Goal: Task Accomplishment & Management: Complete application form

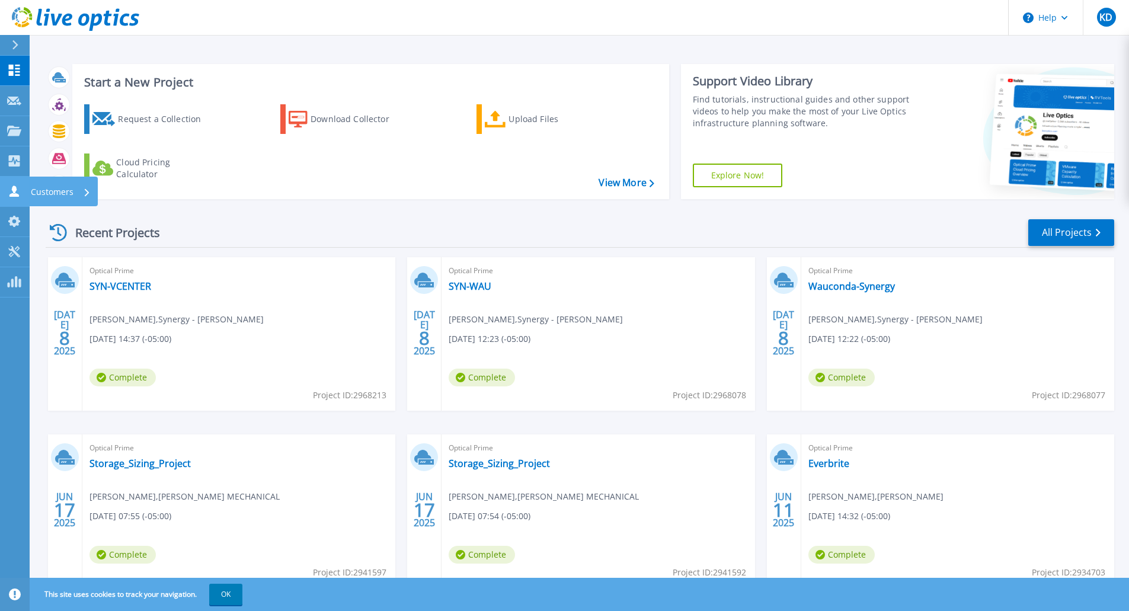
click at [15, 191] on icon at bounding box center [13, 190] width 9 height 11
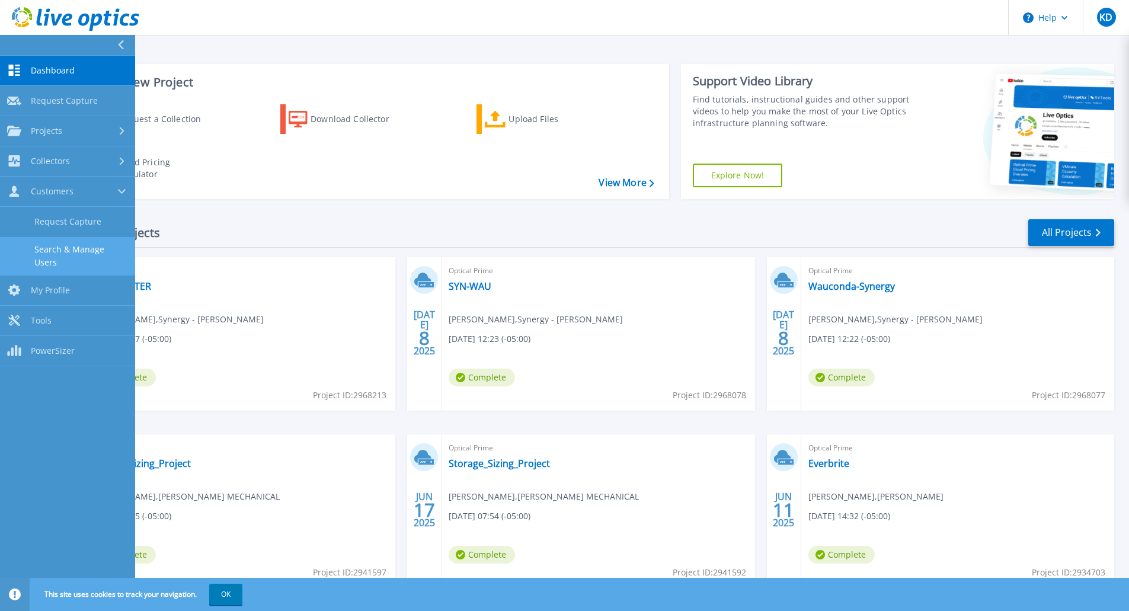
click at [54, 250] on link "Search & Manage Users" at bounding box center [67, 256] width 135 height 38
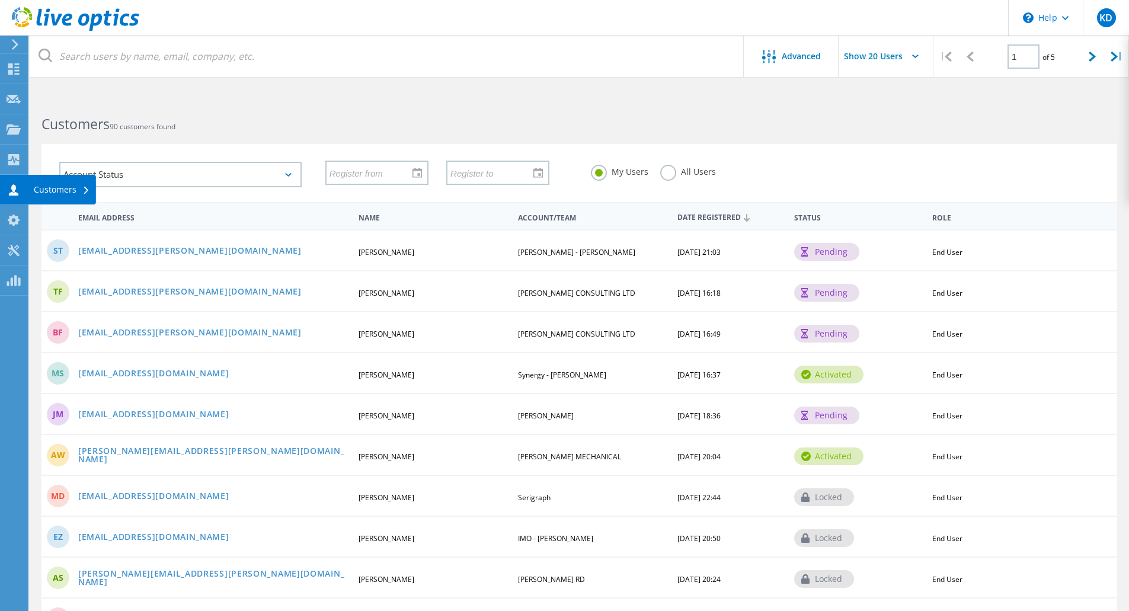
click at [43, 187] on div "Customers" at bounding box center [62, 189] width 56 height 8
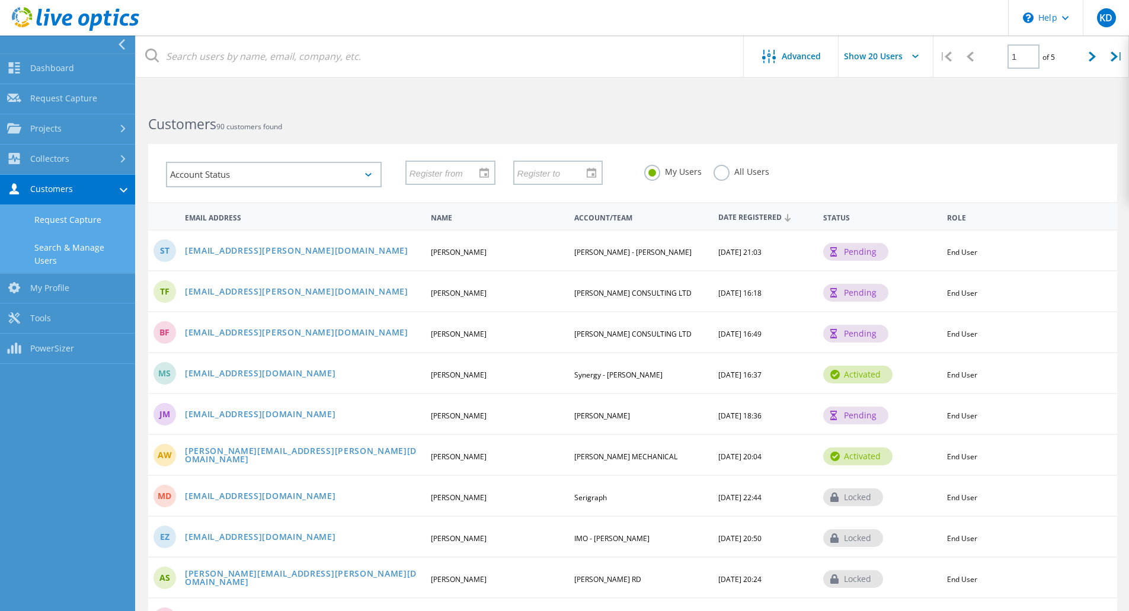
click at [88, 223] on link "Request Capture" at bounding box center [67, 220] width 135 height 30
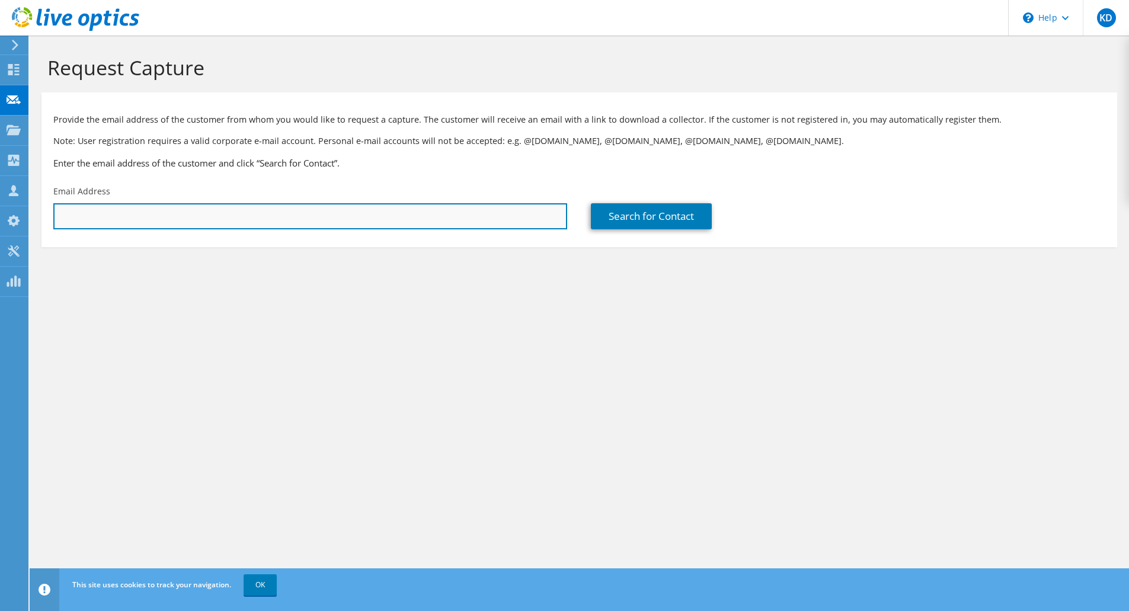
click at [91, 220] on input "text" at bounding box center [310, 216] width 514 height 26
paste input "[EMAIL_ADDRESS][PERSON_NAME][DOMAIN_NAME]"
type input "[EMAIL_ADDRESS][PERSON_NAME][DOMAIN_NAME]"
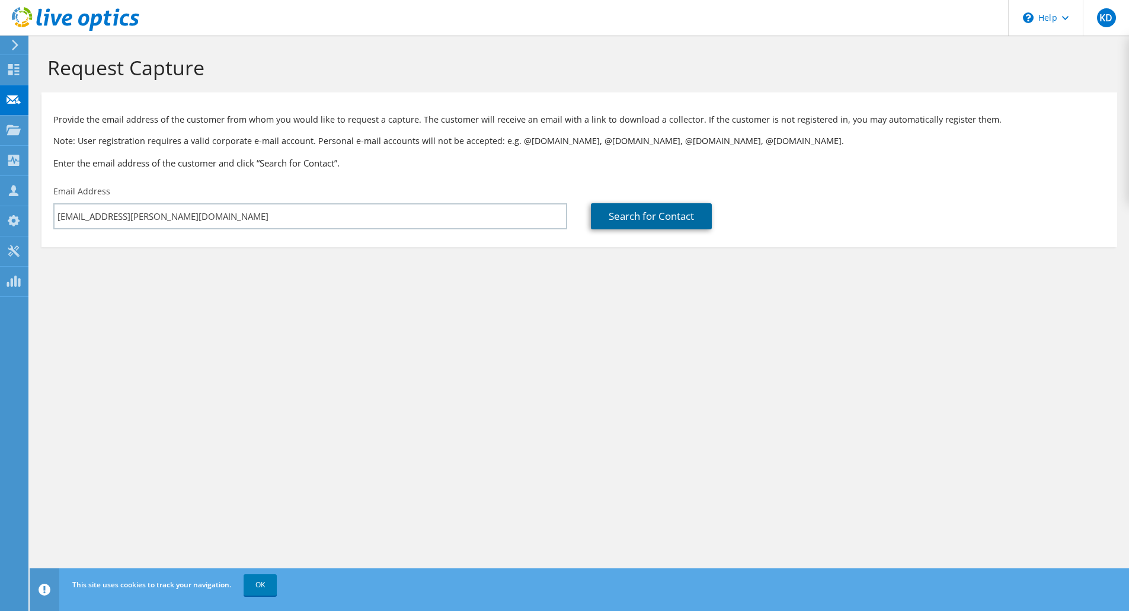
click at [642, 216] on link "Search for Contact" at bounding box center [651, 216] width 121 height 26
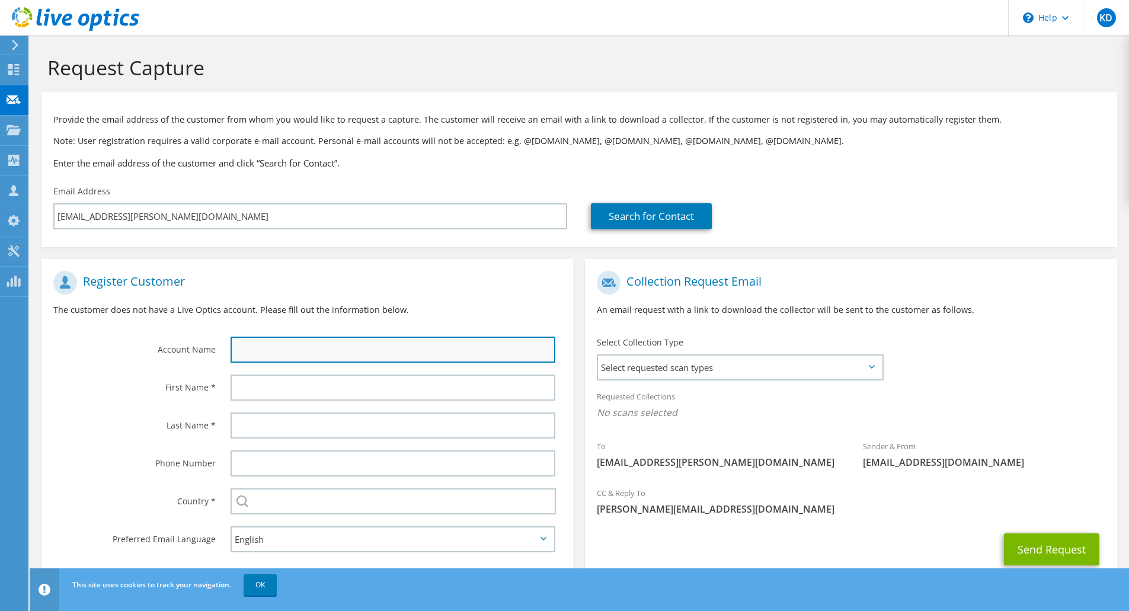
click at [254, 353] on input "text" at bounding box center [392, 350] width 325 height 26
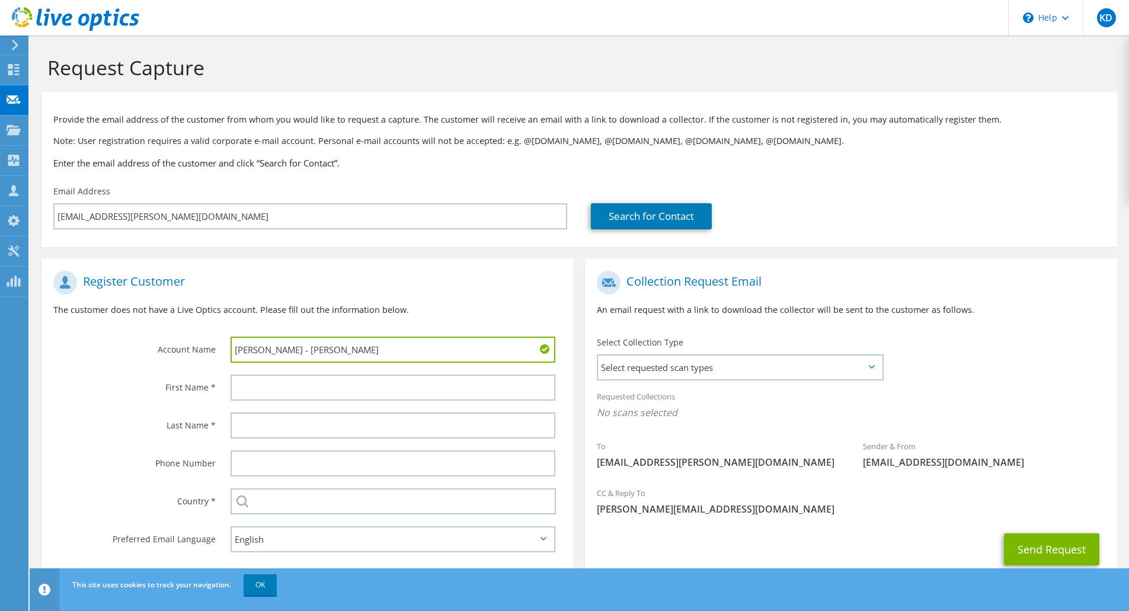
type input "Ziegler - Mark Burkart"
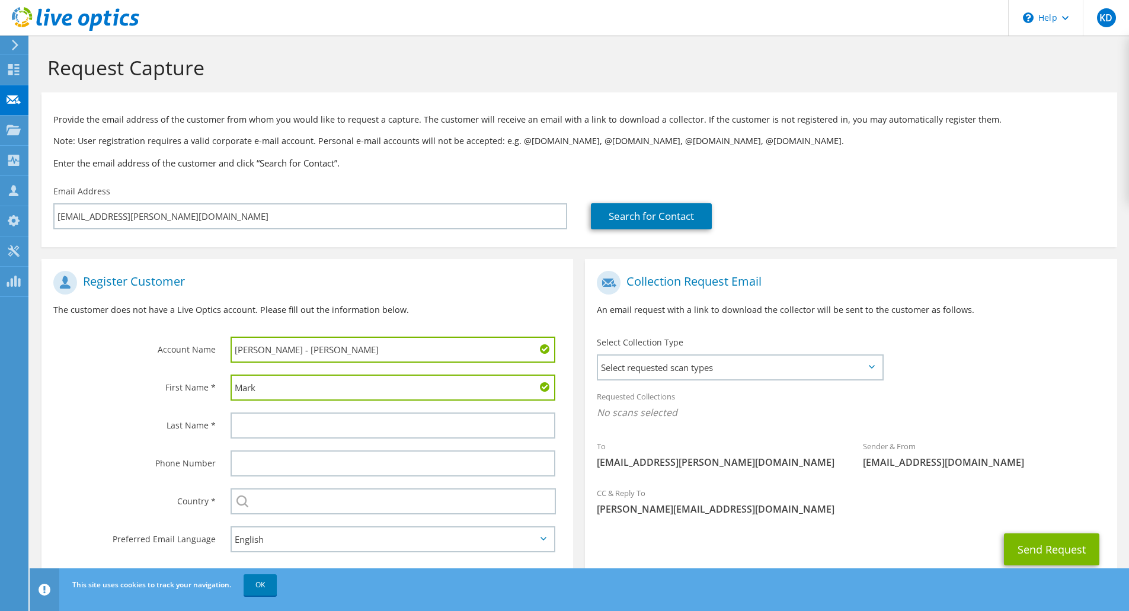
type input "Mark"
type input "Burkart"
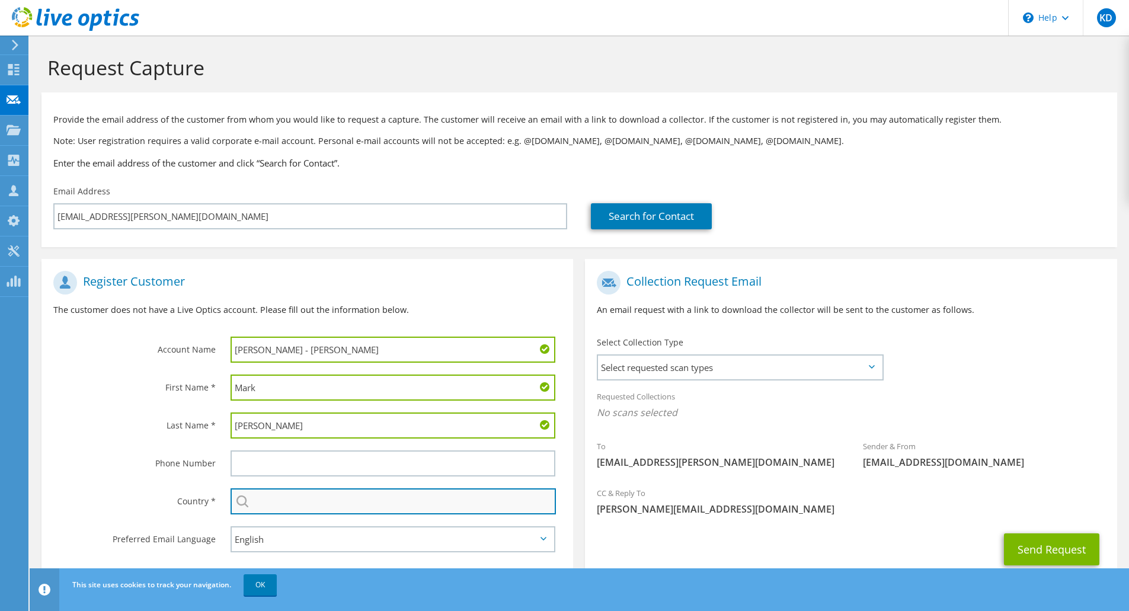
click at [312, 506] on input "text" at bounding box center [392, 501] width 325 height 26
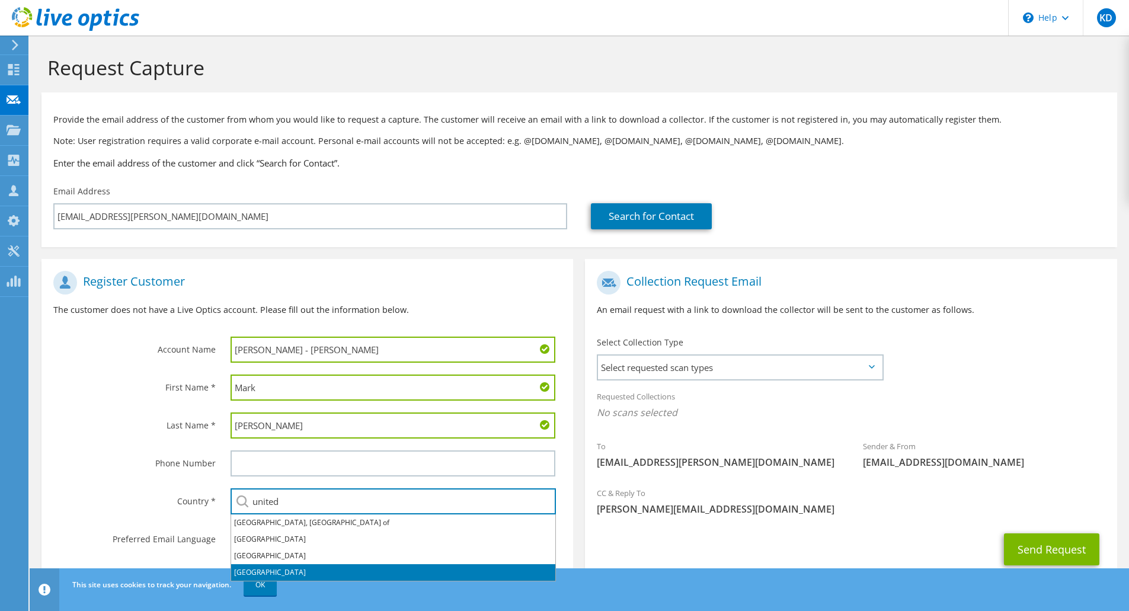
click at [299, 571] on li "United States" at bounding box center [393, 572] width 324 height 17
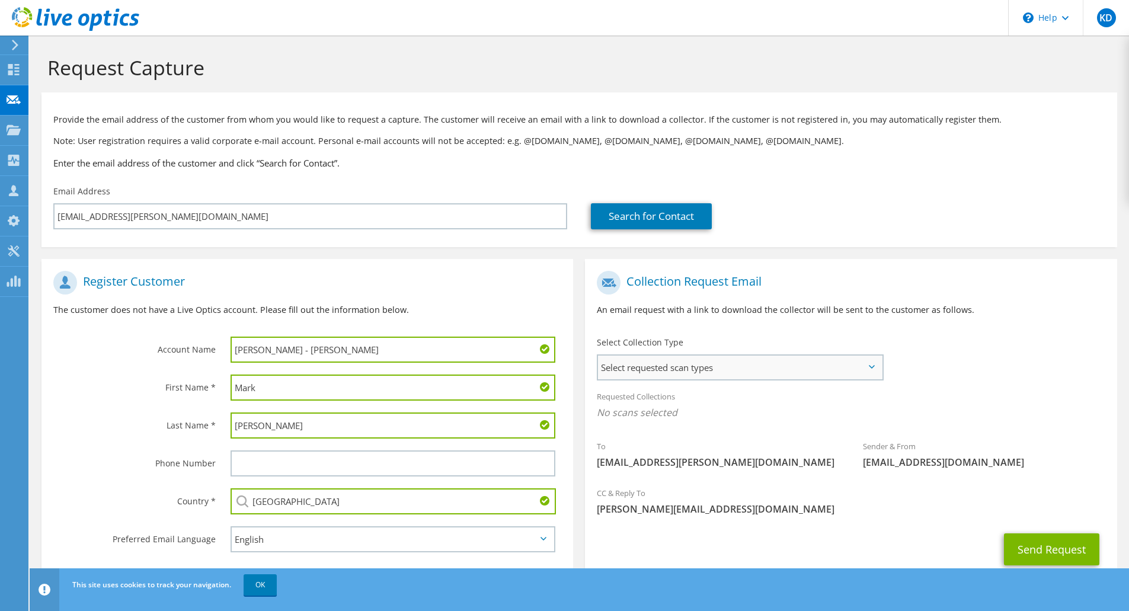
type input "United States"
click at [752, 370] on span "Select requested scan types" at bounding box center [740, 368] width 284 height 24
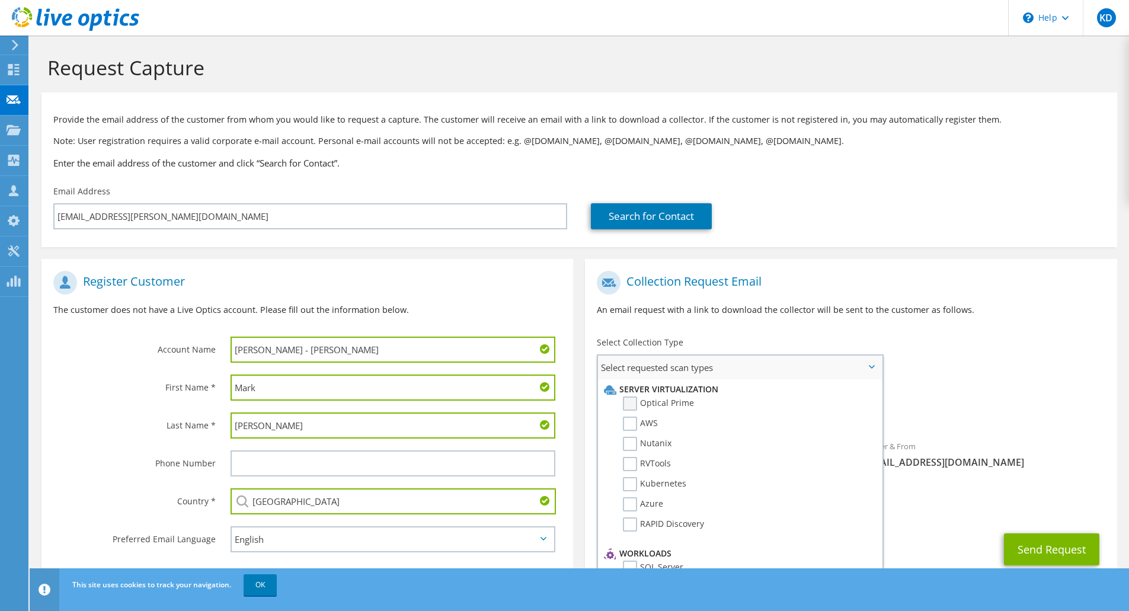
click at [634, 406] on label "Optical Prime" at bounding box center [658, 403] width 71 height 14
click at [0, 0] on input "Optical Prime" at bounding box center [0, 0] width 0 height 0
click at [1010, 357] on div "To mburkart@ziegler.com Sender & From liveoptics@liveoptics.com" at bounding box center [851, 374] width 532 height 219
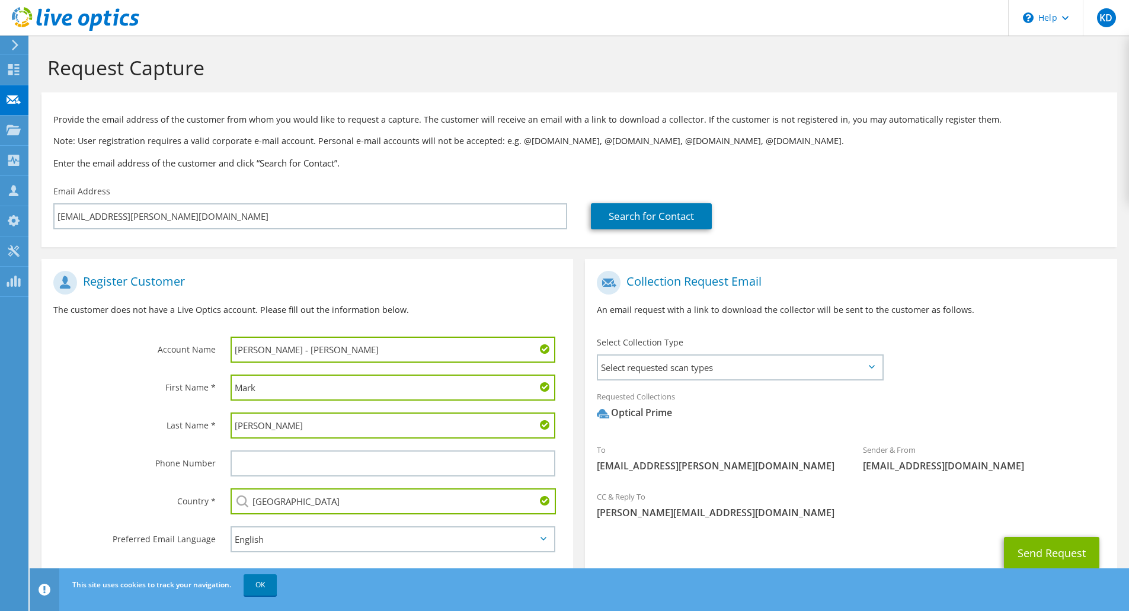
scroll to position [41, 0]
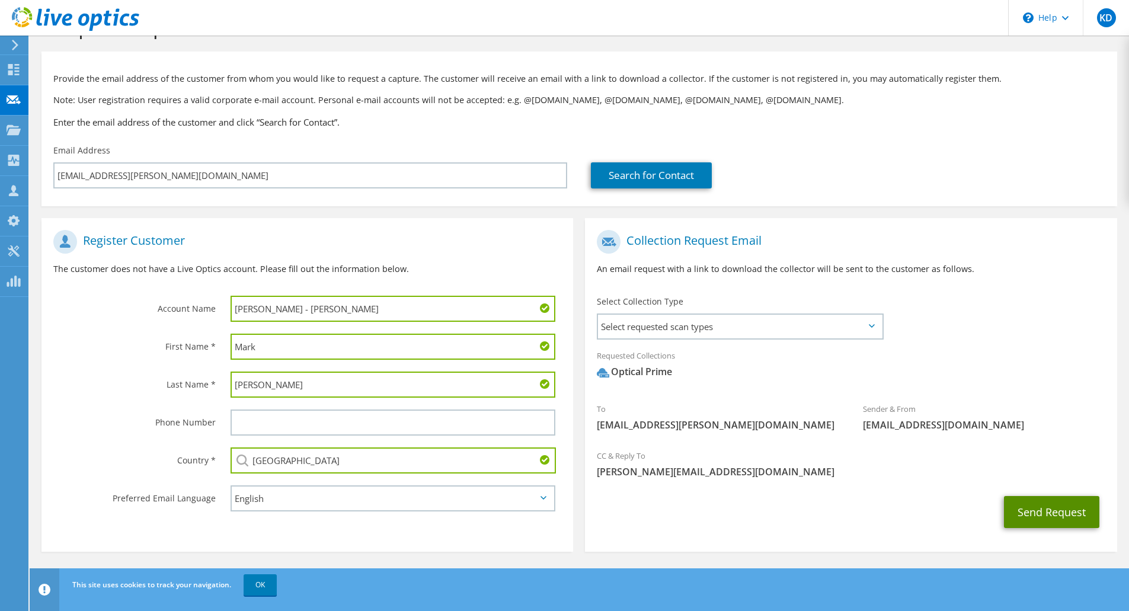
click at [1034, 509] on button "Send Request" at bounding box center [1051, 512] width 95 height 32
